Goal: Task Accomplishment & Management: Use online tool/utility

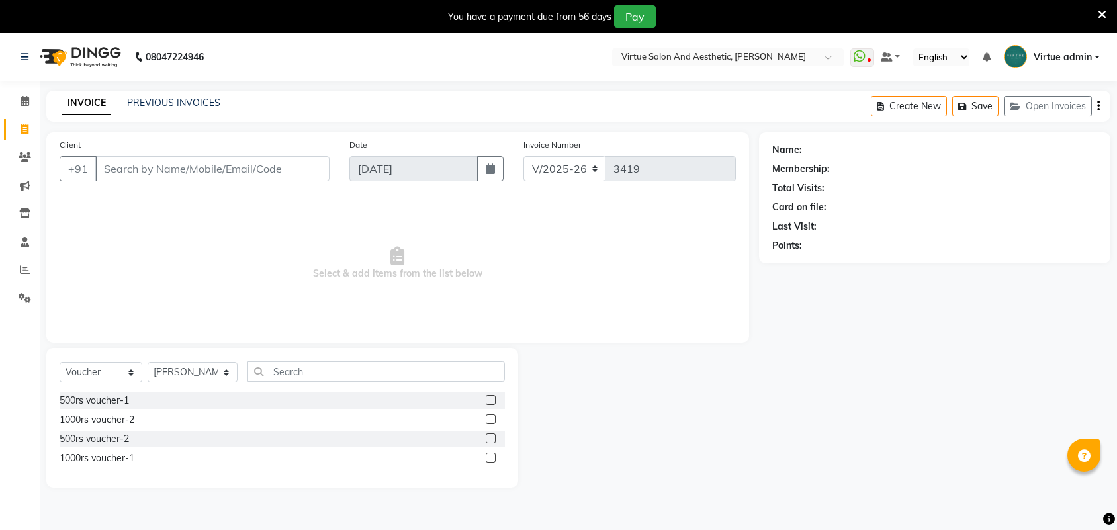
select select "4466"
select select "V"
select select "71189"
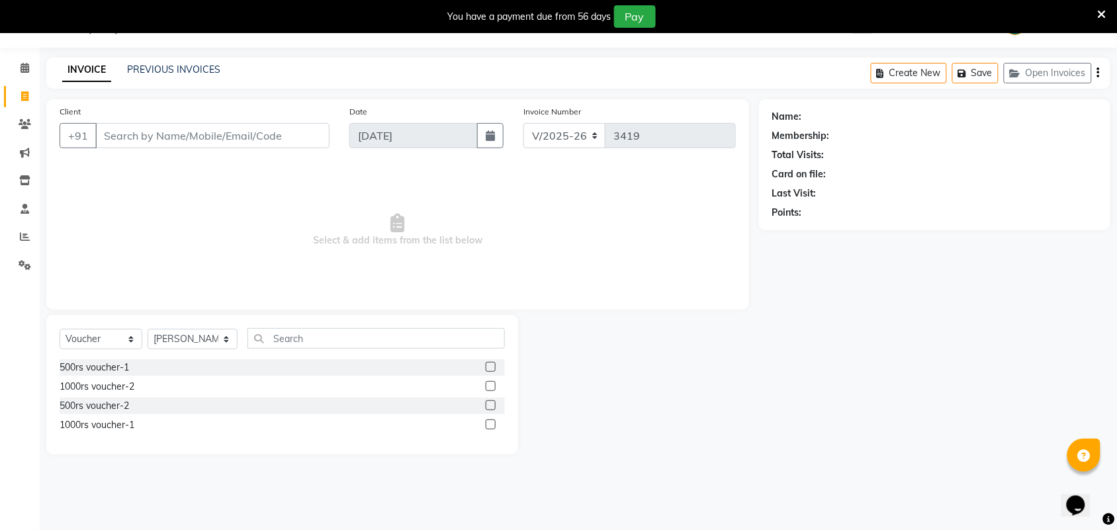
click at [230, 140] on input "Client" at bounding box center [212, 135] width 234 height 25
click at [292, 131] on input "Client" at bounding box center [212, 135] width 234 height 25
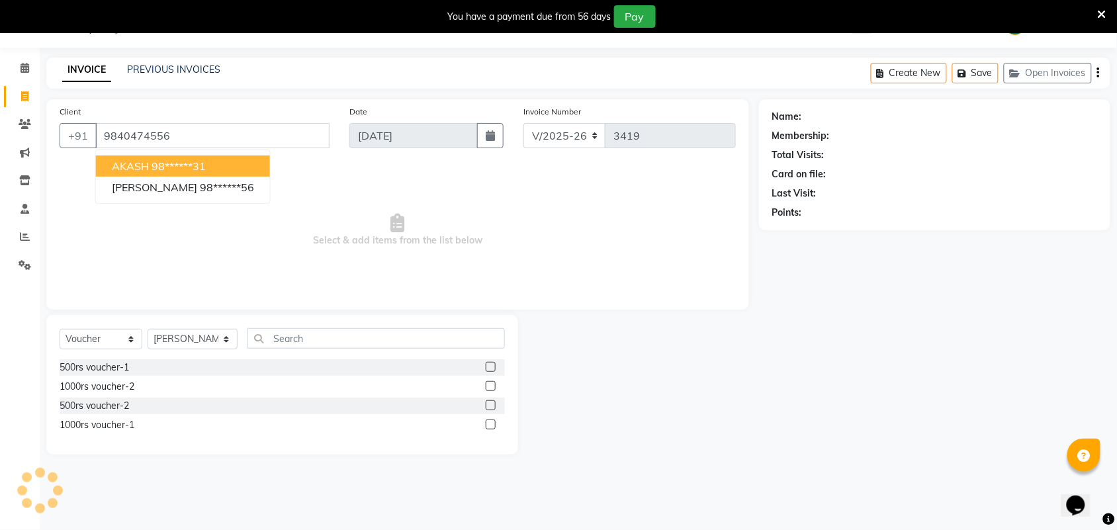
type input "9840474556"
select select "1: Object"
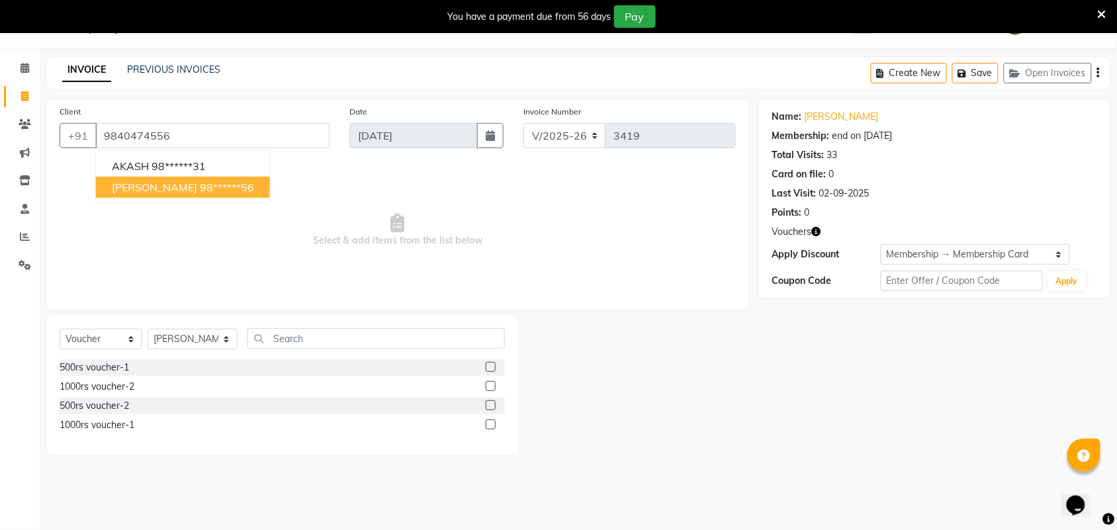
click at [185, 197] on button "[PERSON_NAME] 98******56" at bounding box center [183, 187] width 174 height 21
type input "98******56"
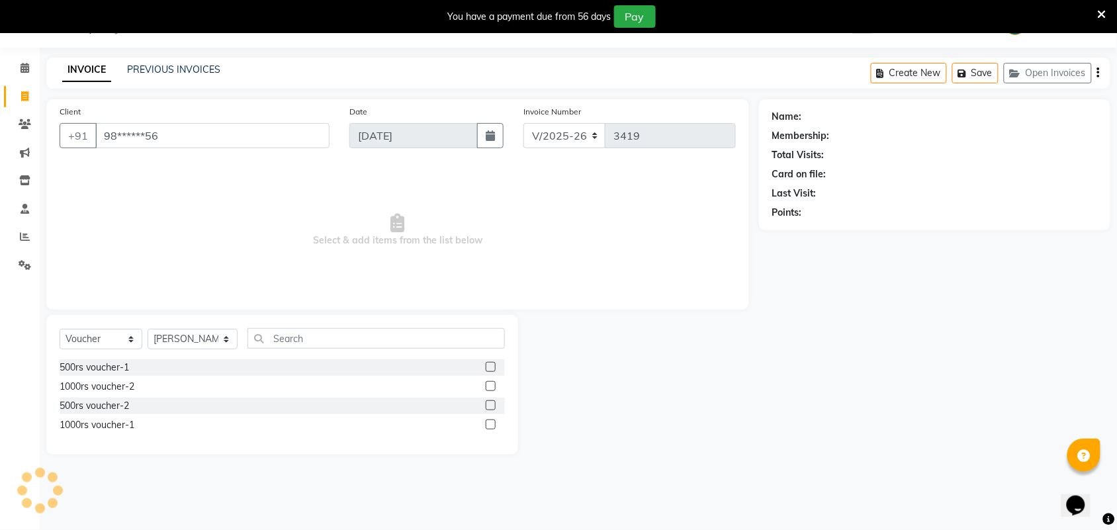
select select "1: Object"
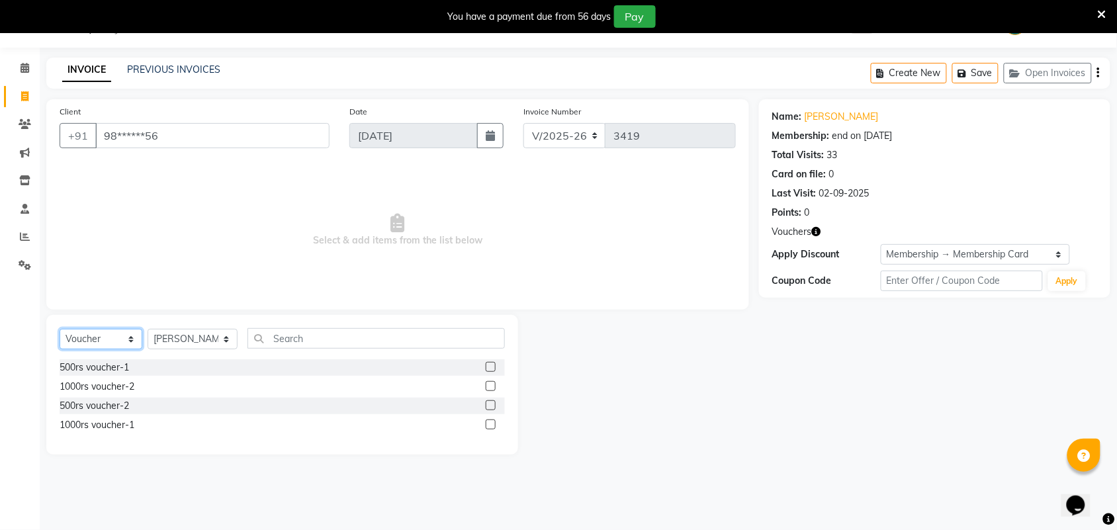
click at [98, 335] on select "Select Service Product Membership Package Voucher Prepaid Gift Card" at bounding box center [101, 339] width 83 height 21
select select "service"
click at [60, 329] on select "Select Service Product Membership Package Voucher Prepaid Gift Card" at bounding box center [101, 339] width 83 height 21
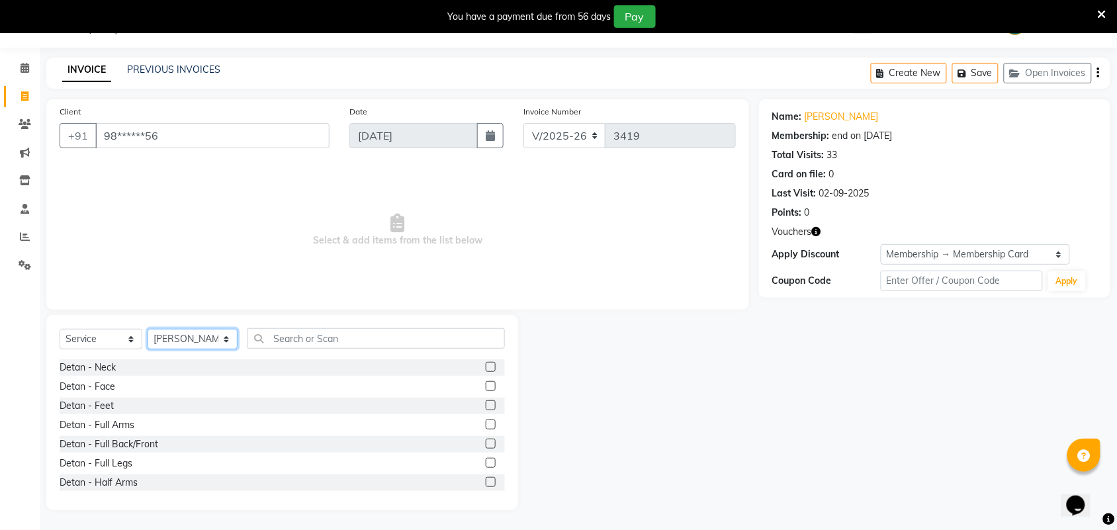
click at [193, 332] on select "Select Stylist Admin [PERSON_NAME] Apsu Auditor Ambattur [PERSON_NAME] Dingg - …" at bounding box center [193, 339] width 90 height 21
select select "30103"
click at [148, 329] on select "Select Stylist Admin [PERSON_NAME] Apsu Auditor Ambattur [PERSON_NAME] Dingg - …" at bounding box center [193, 339] width 90 height 21
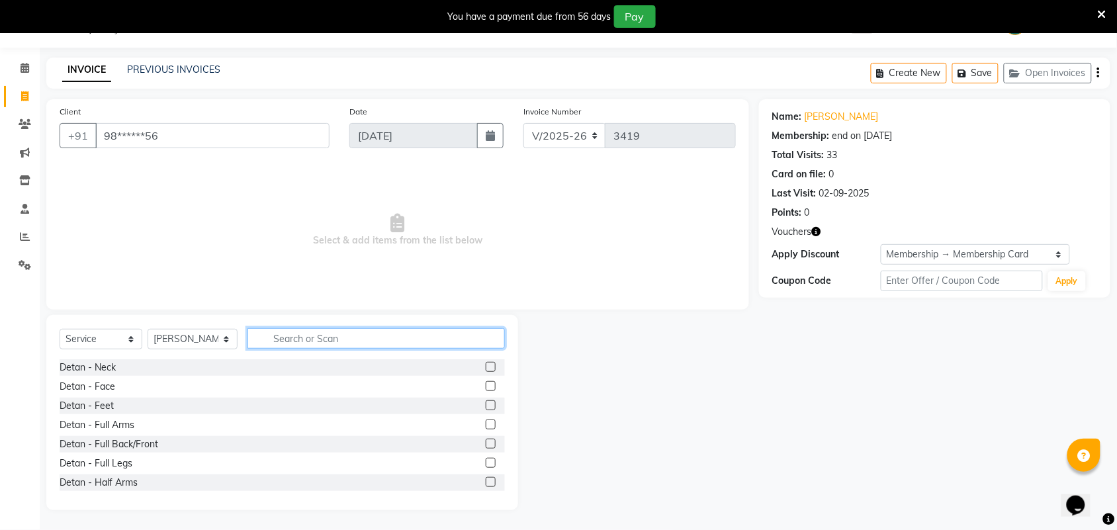
click at [312, 341] on input "text" at bounding box center [376, 338] width 257 height 21
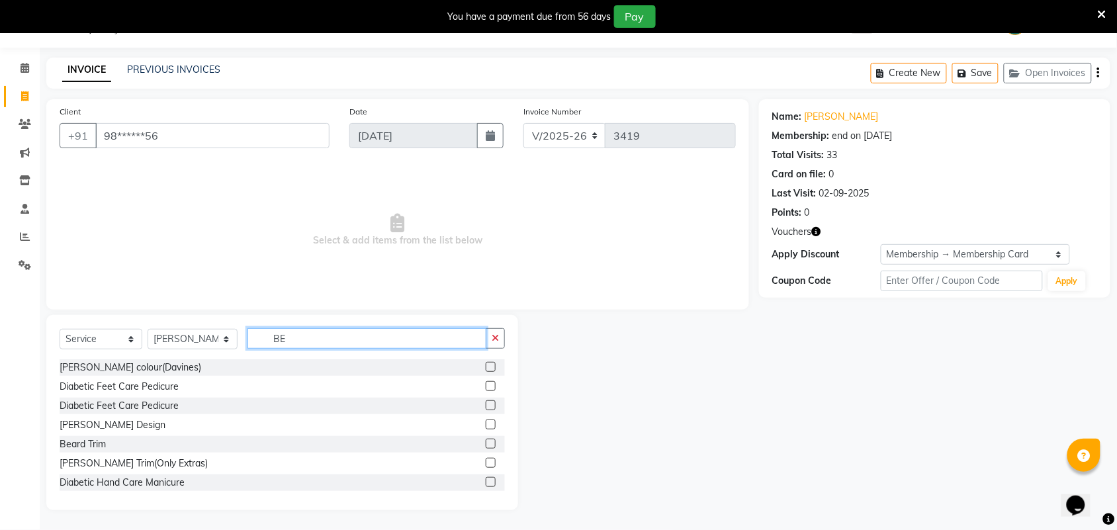
type input "BE"
click at [486, 424] on label at bounding box center [491, 425] width 10 height 10
click at [486, 424] on input "checkbox" at bounding box center [490, 425] width 9 height 9
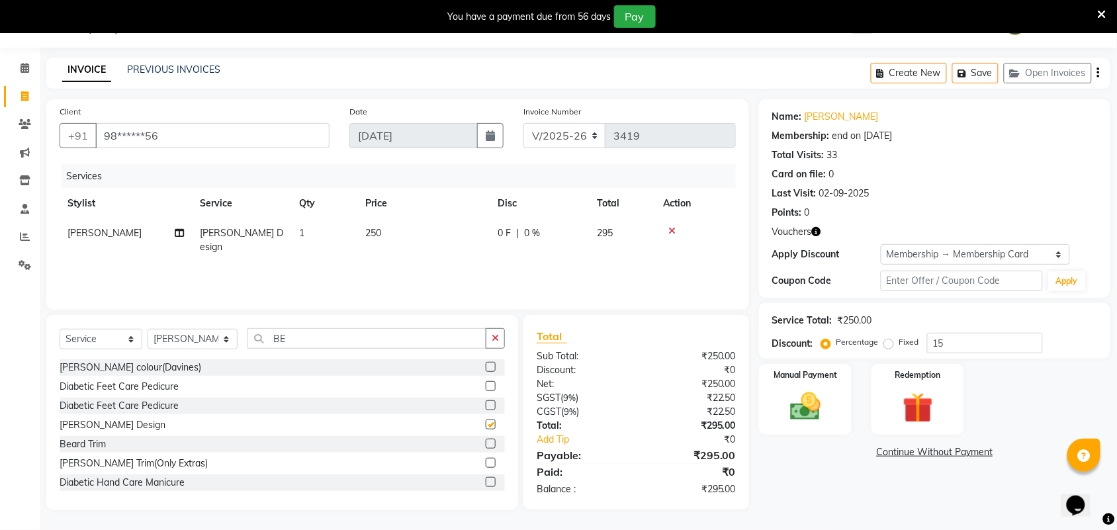
checkbox input "false"
click at [808, 378] on label "Manual Payment" at bounding box center [805, 374] width 66 height 13
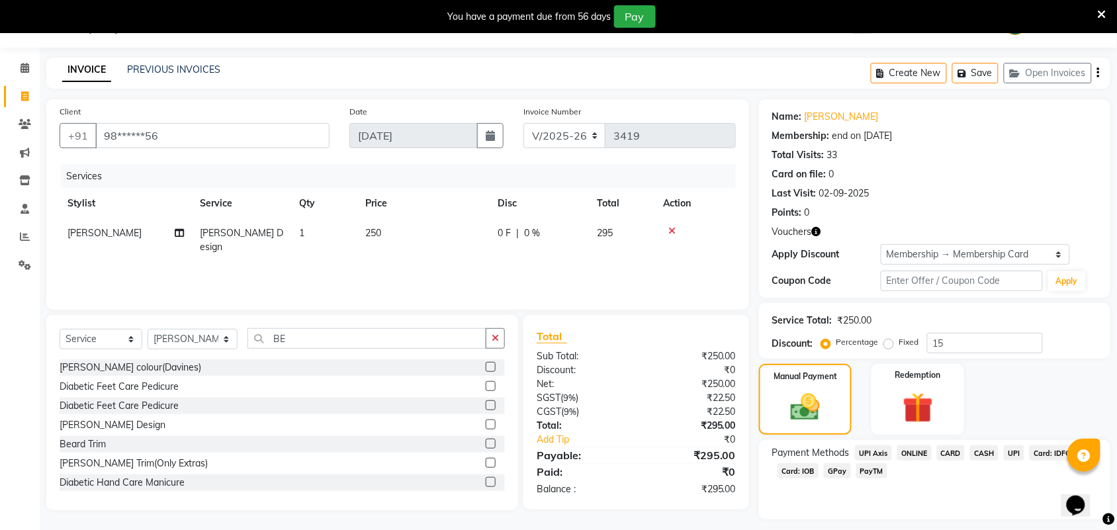
click at [1014, 457] on span "UPI" at bounding box center [1014, 452] width 21 height 15
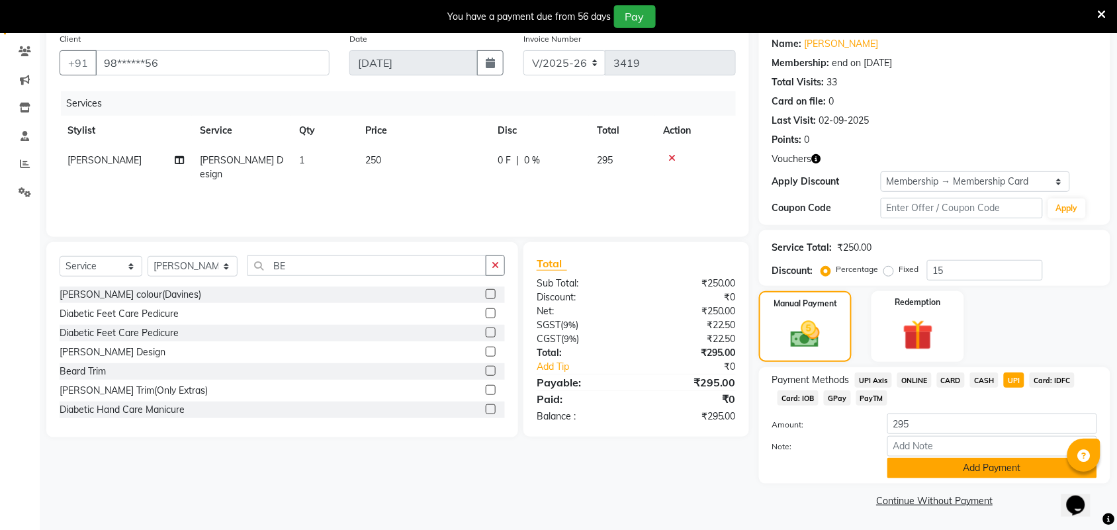
click at [927, 472] on button "Add Payment" at bounding box center [993, 468] width 210 height 21
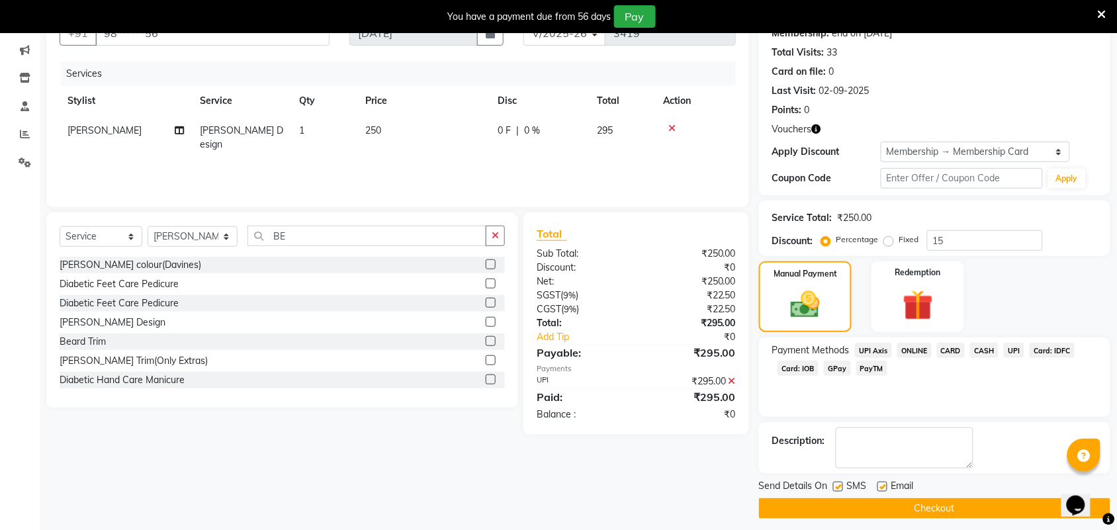
scroll to position [144, 0]
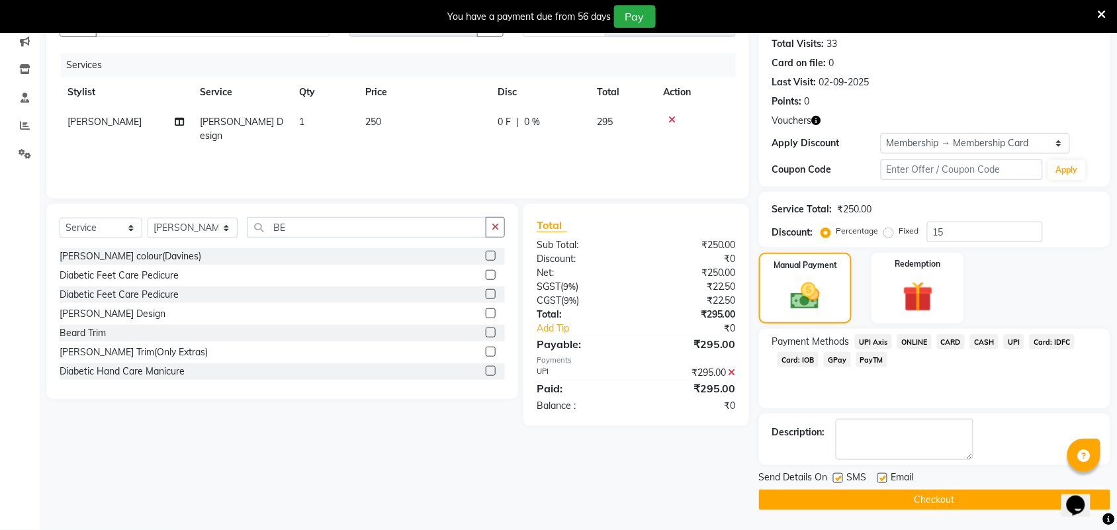
click at [878, 498] on button "Checkout" at bounding box center [934, 500] width 351 height 21
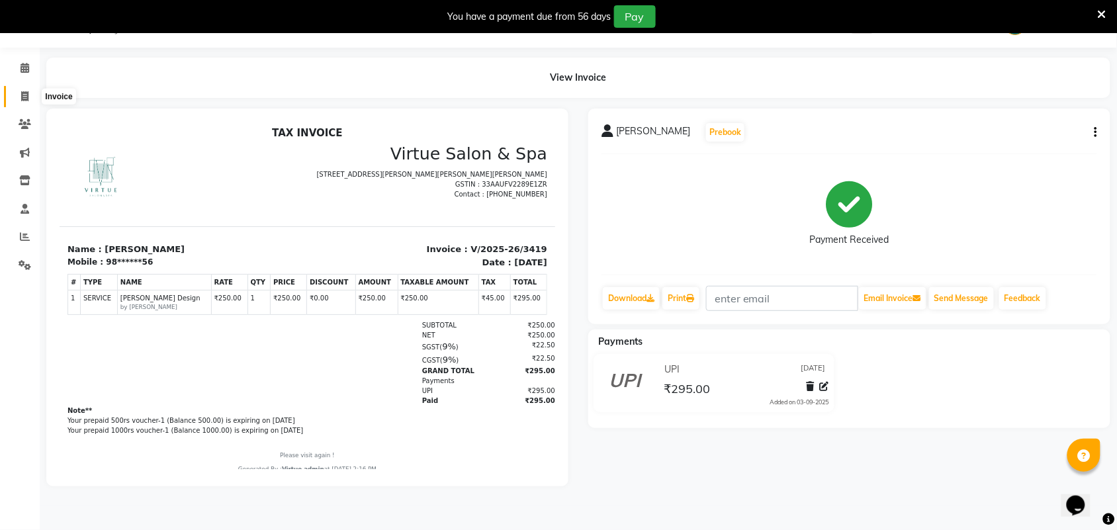
click at [24, 98] on icon at bounding box center [24, 96] width 7 height 10
select select "service"
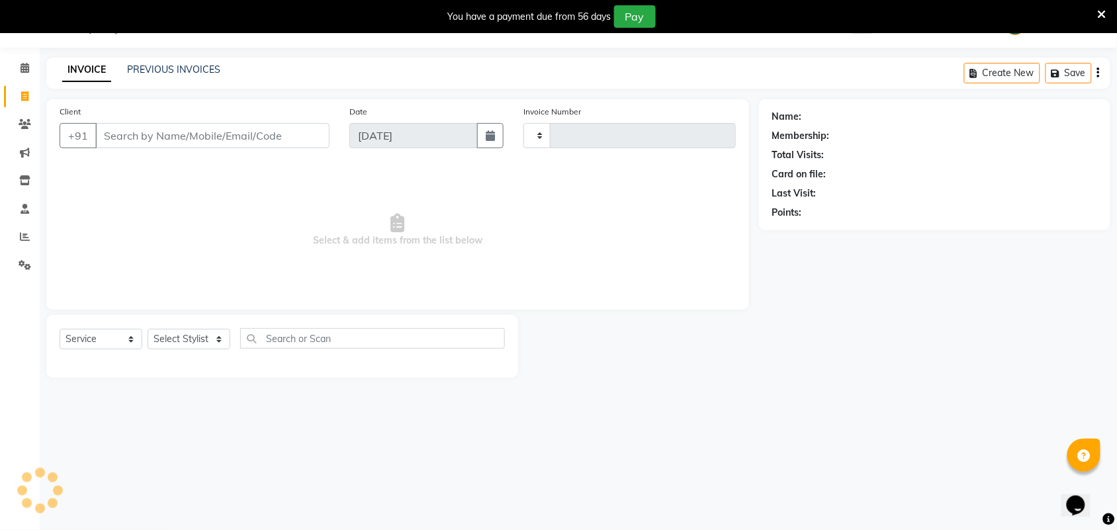
type input "3420"
select select "4466"
select select "V"
select select "71189"
